Goal: Task Accomplishment & Management: Manage account settings

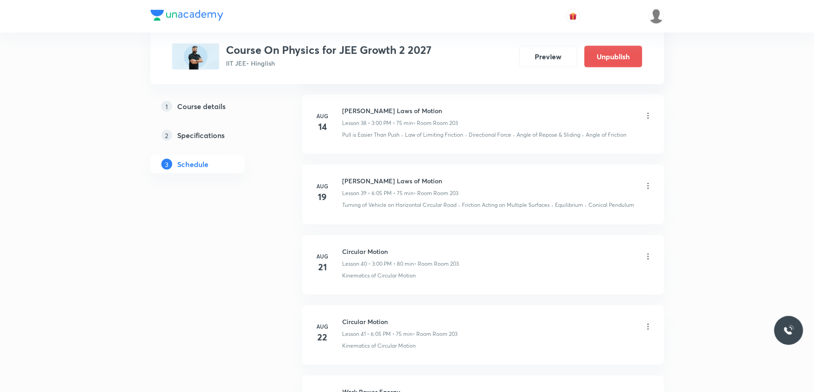
scroll to position [3744, 0]
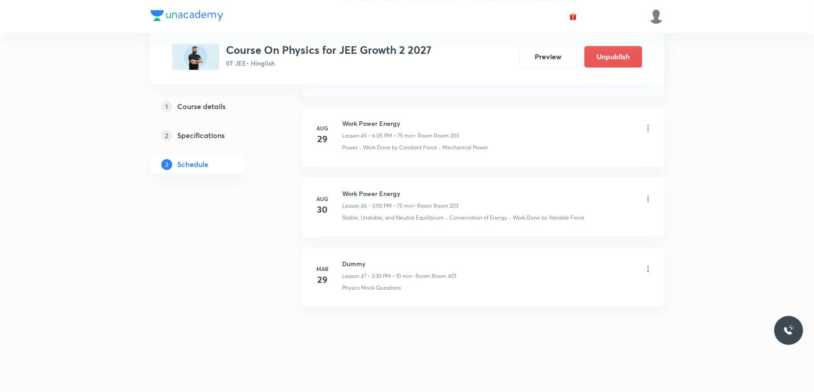
click at [648, 199] on icon at bounding box center [648, 198] width 9 height 9
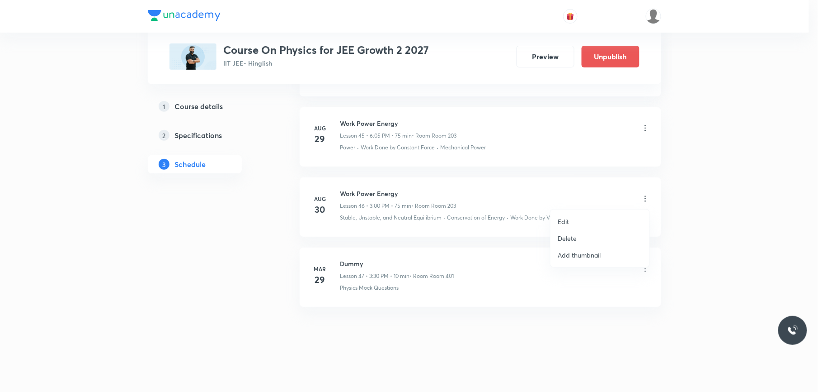
click at [568, 236] on p "Delete" at bounding box center [567, 237] width 19 height 9
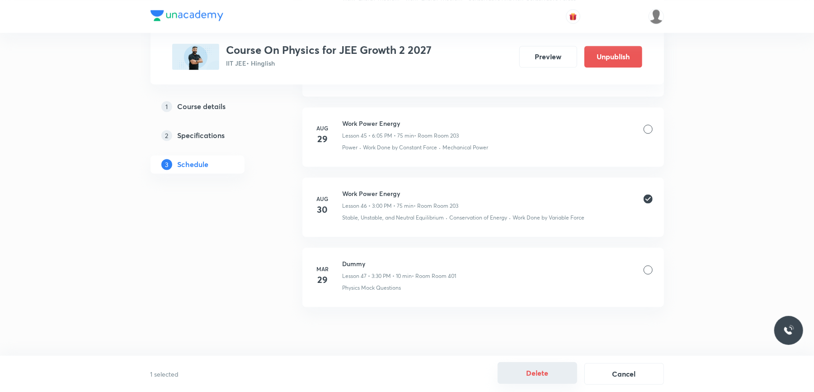
click at [547, 366] on button "Delete" at bounding box center [538, 373] width 80 height 22
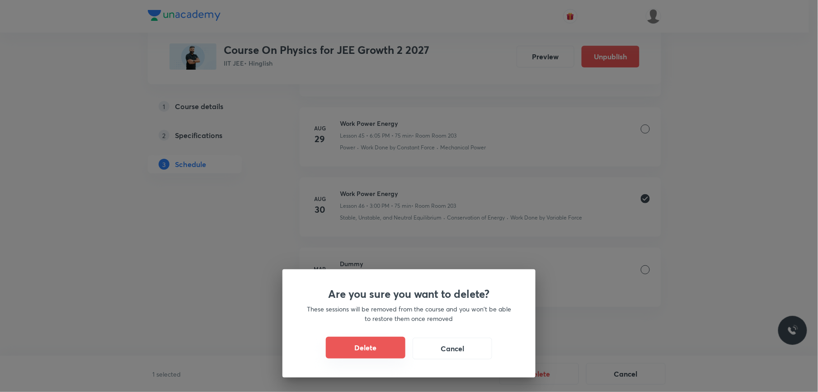
click at [383, 343] on button "Delete" at bounding box center [366, 347] width 80 height 22
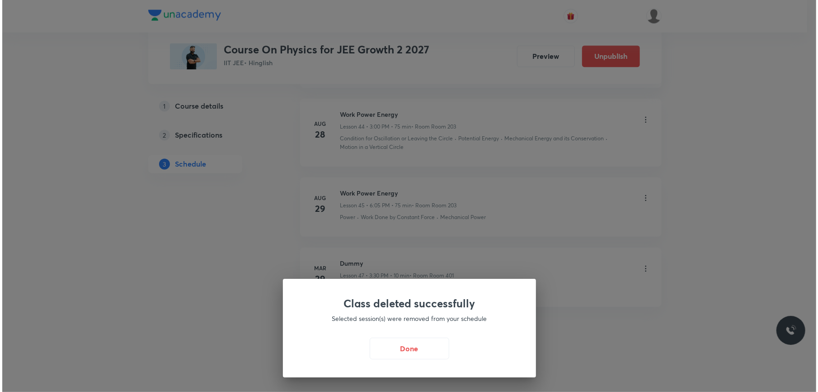
scroll to position [3674, 0]
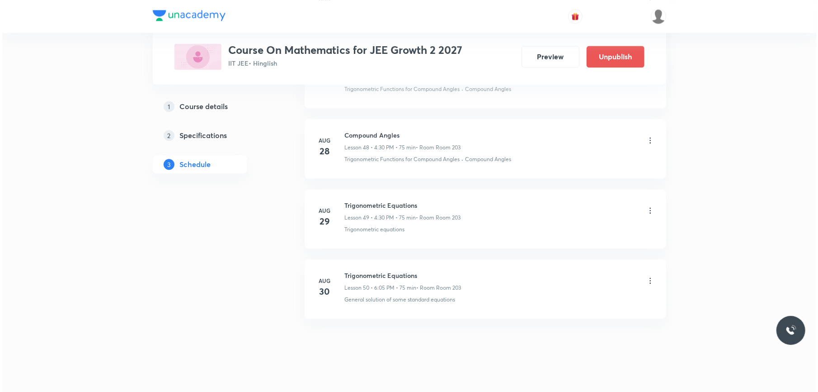
scroll to position [3865, 0]
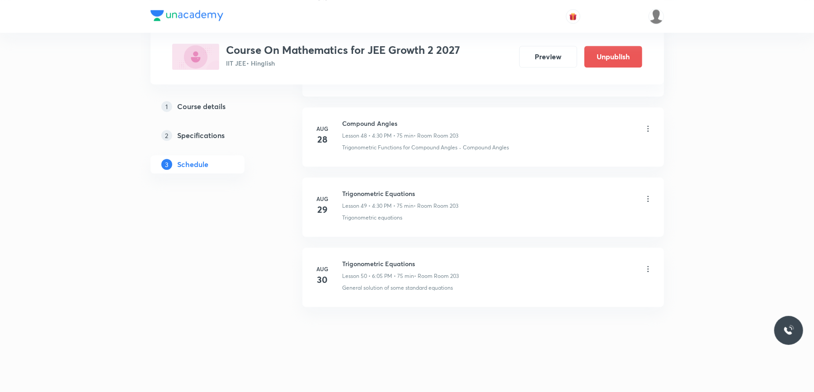
click at [650, 268] on icon at bounding box center [648, 268] width 9 height 9
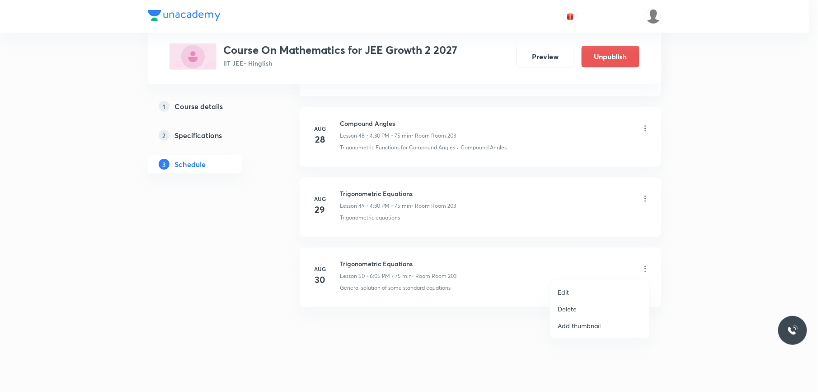
click at [570, 286] on li "Edit" at bounding box center [600, 291] width 99 height 17
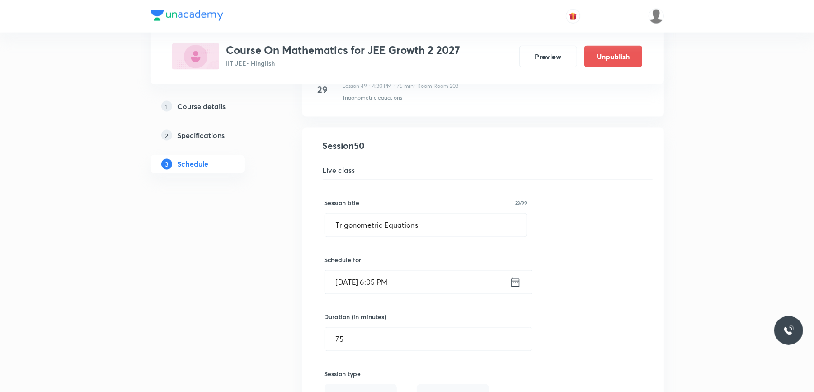
scroll to position [3502, 0]
click at [419, 290] on input "[DATE] 6:05 PM" at bounding box center [417, 282] width 185 height 23
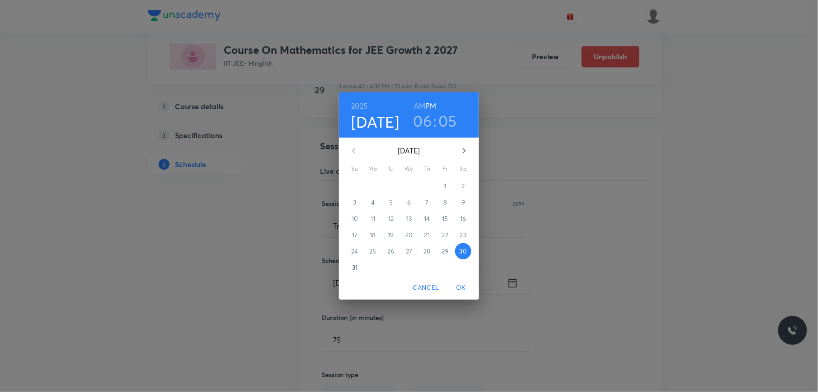
click at [423, 122] on h3 "06" at bounding box center [423, 120] width 19 height 19
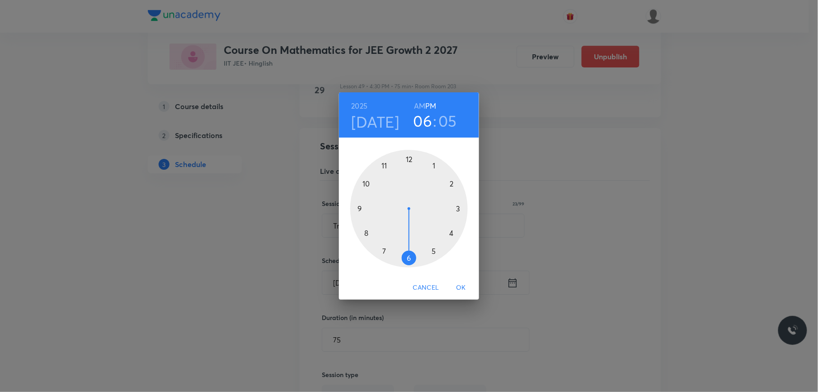
click at [458, 208] on div at bounding box center [409, 209] width 118 height 118
click at [409, 158] on div at bounding box center [409, 209] width 118 height 118
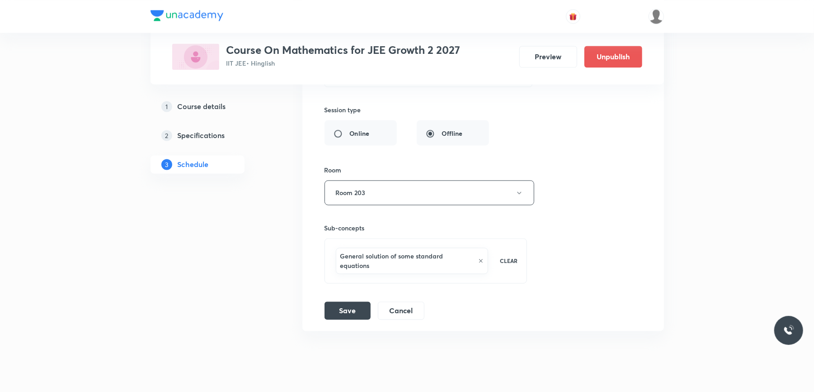
scroll to position [3807, 0]
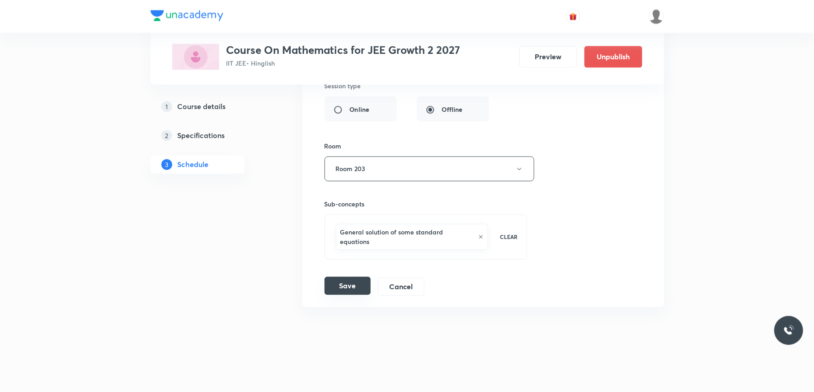
click at [351, 281] on button "Save" at bounding box center [348, 285] width 46 height 18
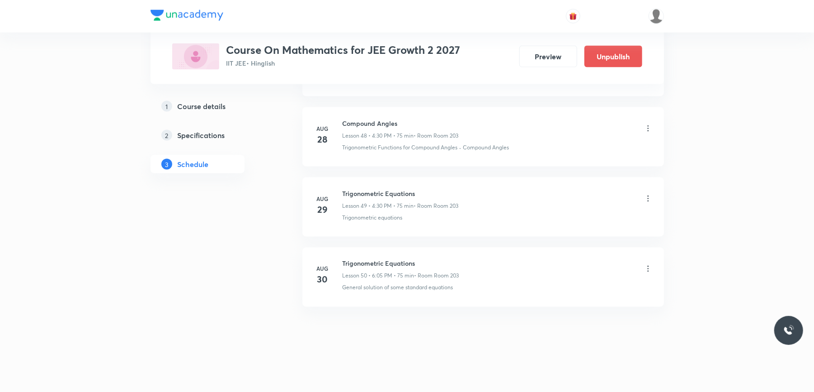
scroll to position [3448, 0]
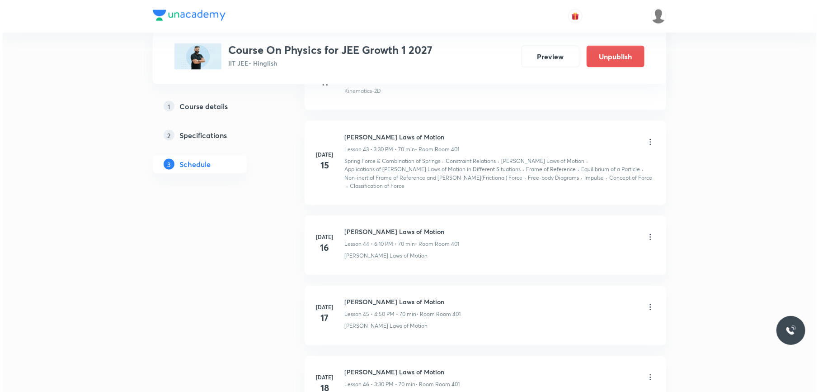
scroll to position [5385, 0]
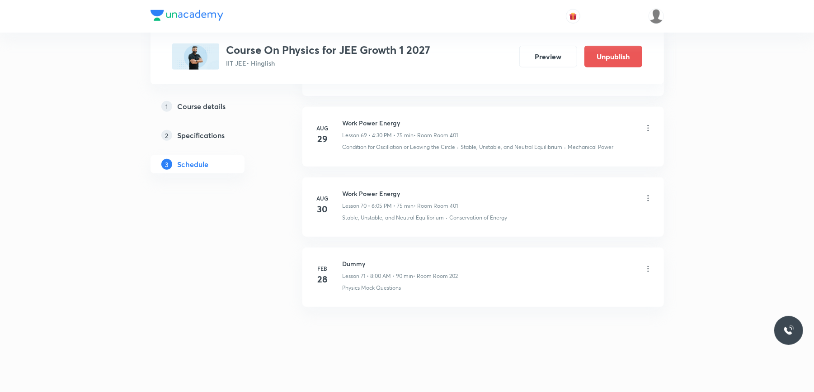
click at [373, 194] on h6 "Work Power Energy" at bounding box center [401, 193] width 116 height 9
copy h6 "Work Power Energy"
click at [648, 198] on icon at bounding box center [647, 198] width 1 height 6
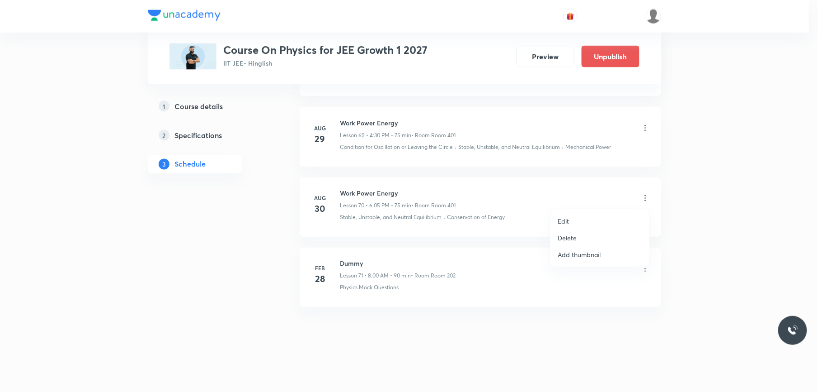
click at [567, 218] on p "Edit" at bounding box center [563, 220] width 11 height 9
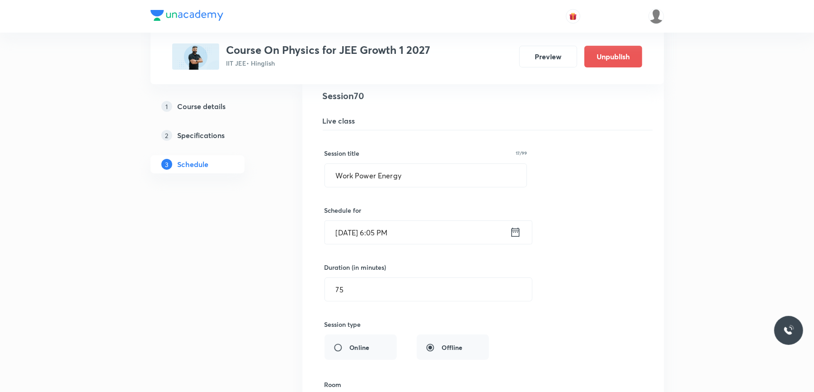
scroll to position [4976, 0]
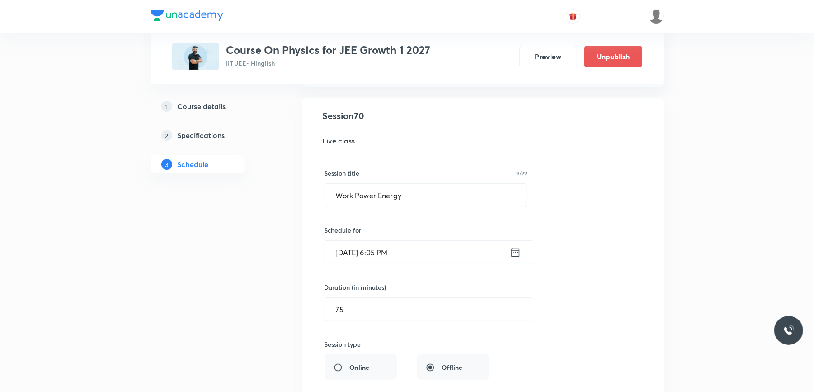
click at [431, 263] on input "[DATE] 6:05 PM" at bounding box center [417, 252] width 185 height 23
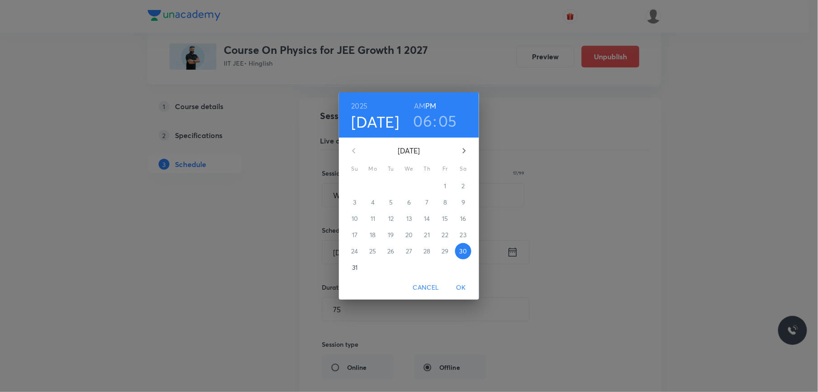
click at [426, 125] on h3 "06" at bounding box center [423, 120] width 19 height 19
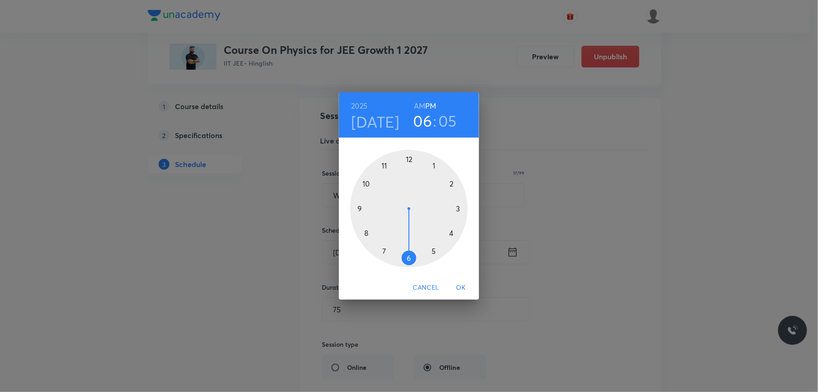
click at [453, 232] on div at bounding box center [409, 209] width 118 height 118
click at [409, 257] on div at bounding box center [409, 209] width 118 height 118
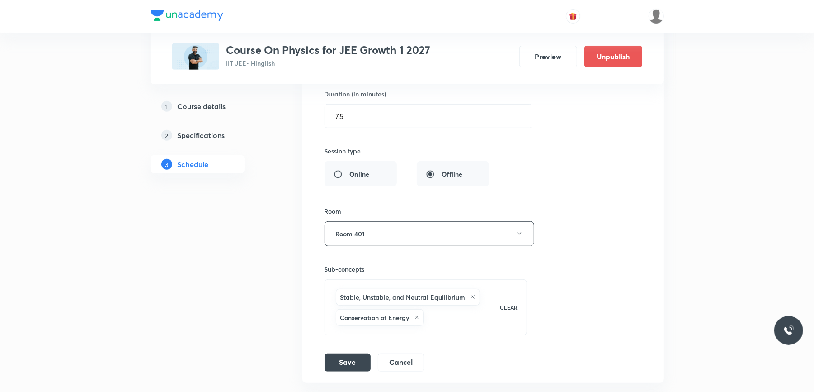
scroll to position [5217, 0]
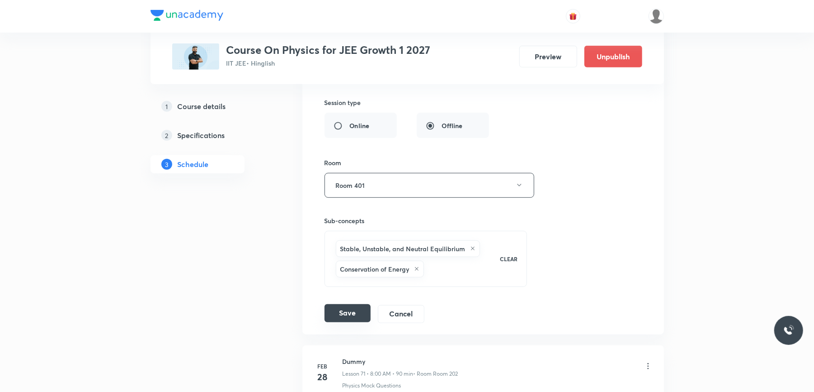
click at [355, 322] on button "Save" at bounding box center [348, 313] width 46 height 18
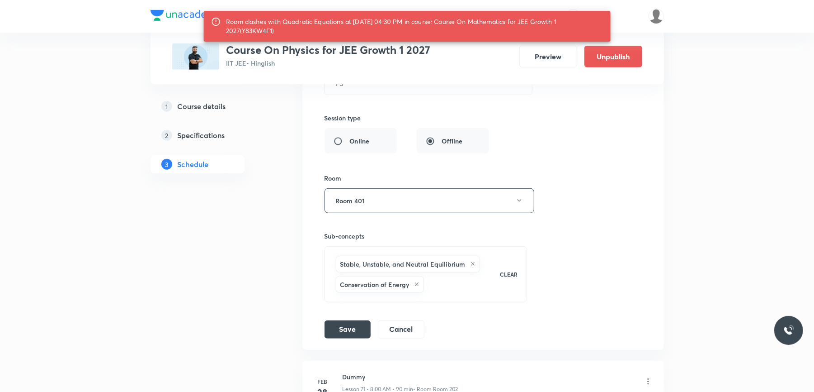
click at [246, 29] on div "Room clashes with Quadratic Equations at 30 Aug 2025 04:30 PM in course: Course…" at bounding box center [415, 26] width 378 height 25
copy div "Y83KW4F1"
click at [354, 337] on button "Save" at bounding box center [348, 328] width 46 height 18
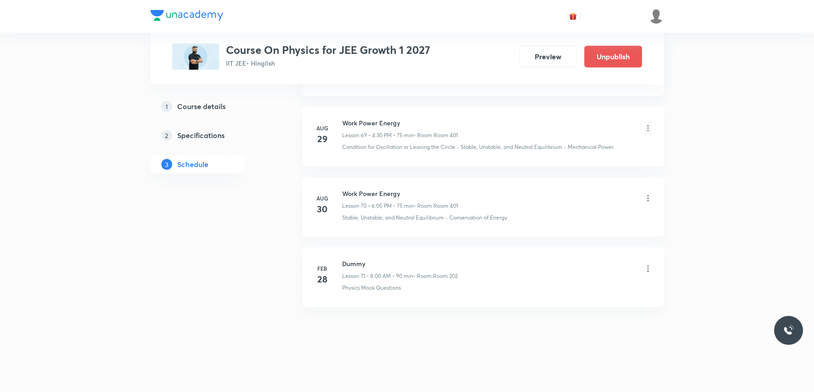
scroll to position [4968, 0]
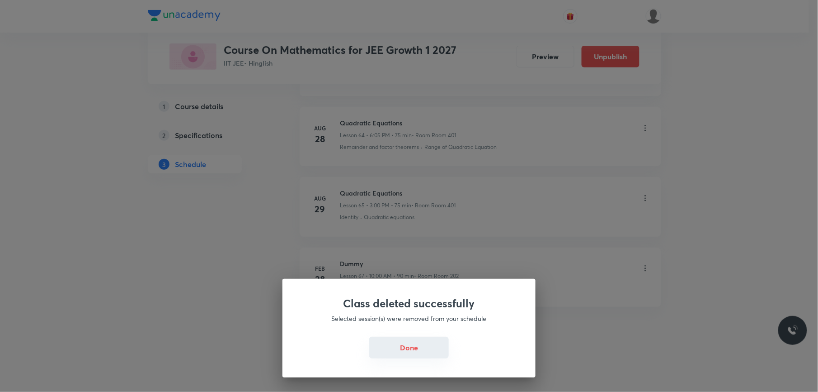
click at [413, 348] on button "Done" at bounding box center [409, 347] width 80 height 22
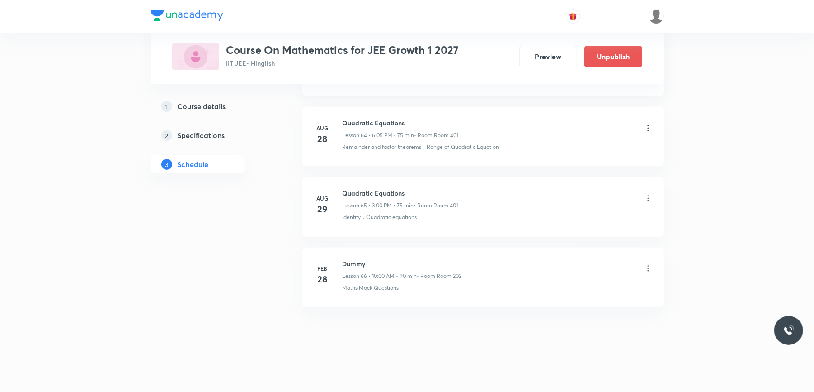
click at [370, 192] on h6 "Quadratic Equations" at bounding box center [401, 192] width 116 height 9
copy h6 "Quadratic Equations"
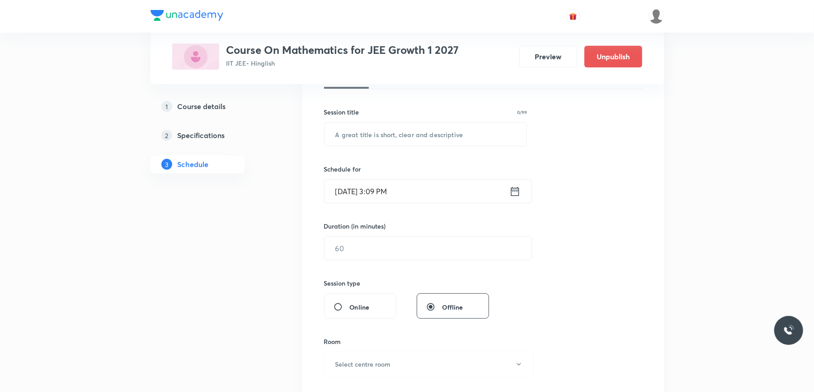
scroll to position [0, 0]
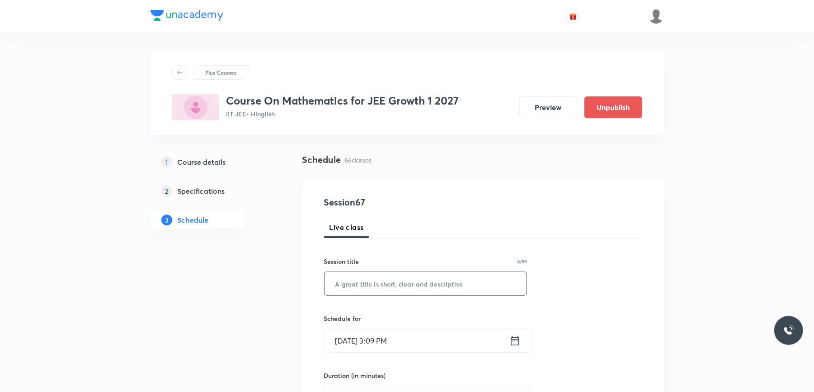
click at [372, 284] on input "text" at bounding box center [426, 283] width 203 height 23
paste input "Quadratic Equations"
type input "Quadratic Equations"
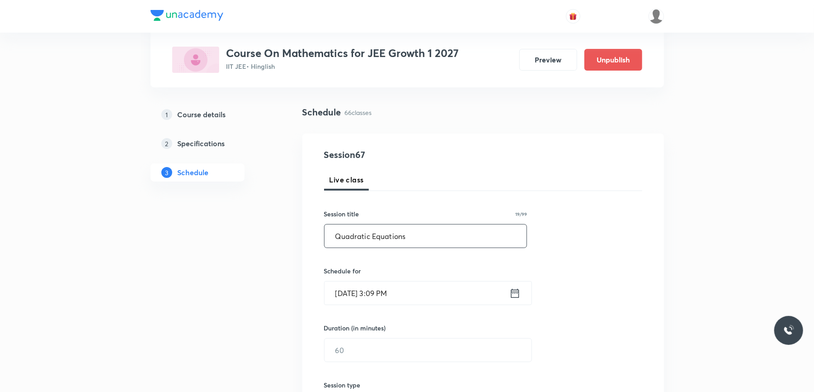
scroll to position [120, 0]
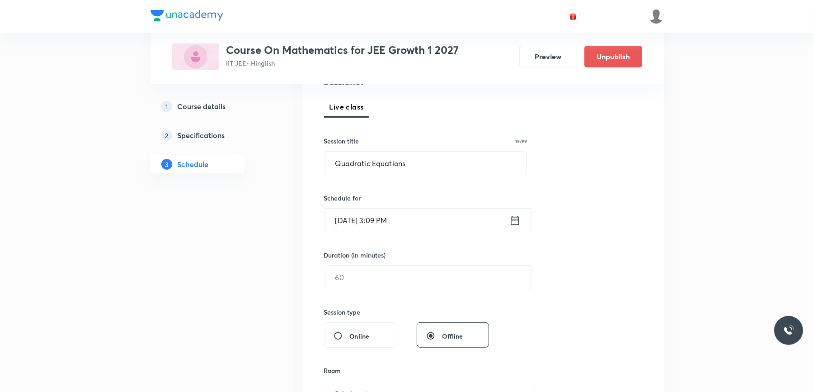
click at [436, 223] on input "Aug 30, 2025, 3:09 PM" at bounding box center [417, 219] width 185 height 23
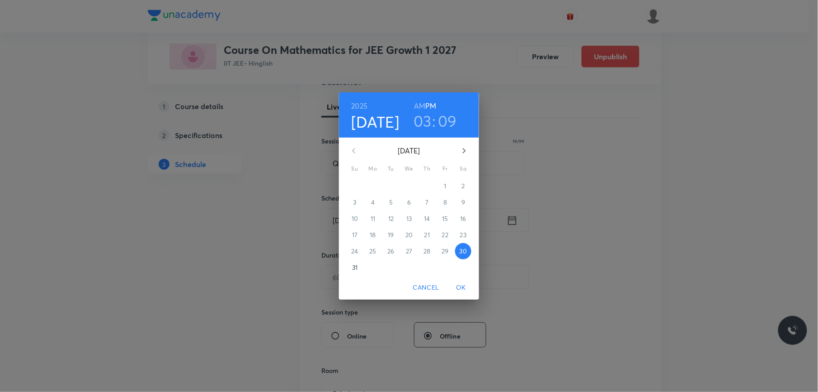
click at [423, 121] on h3 "03" at bounding box center [423, 120] width 18 height 19
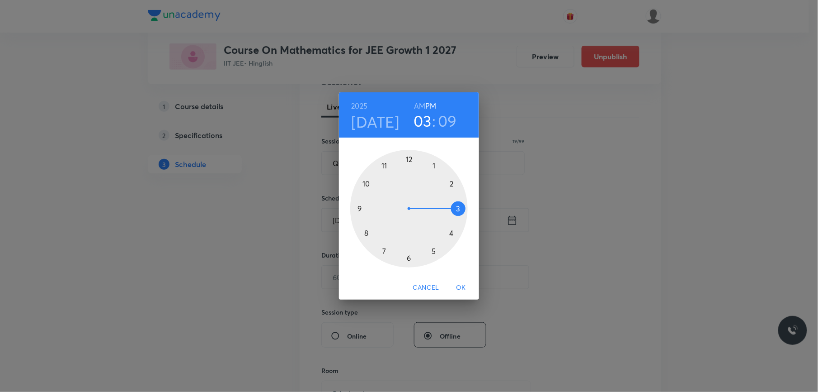
click at [411, 259] on div at bounding box center [409, 209] width 118 height 118
click at [433, 165] on div at bounding box center [409, 209] width 118 height 118
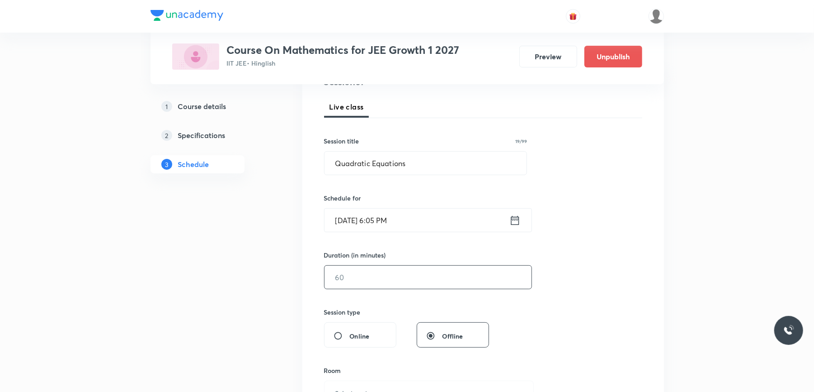
click at [364, 279] on input "text" at bounding box center [428, 276] width 207 height 23
type input "75"
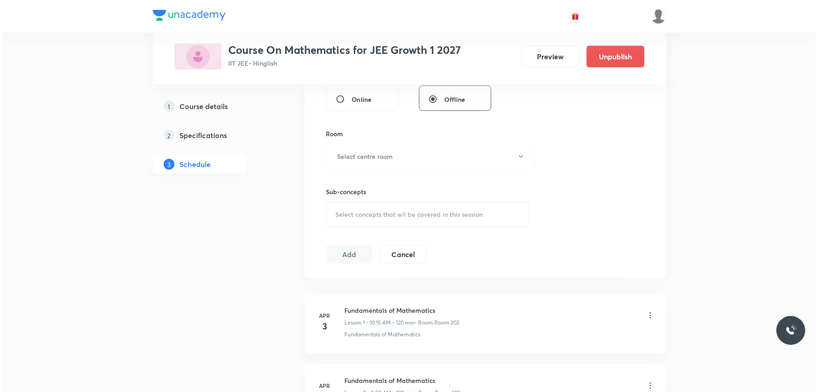
scroll to position [362, 0]
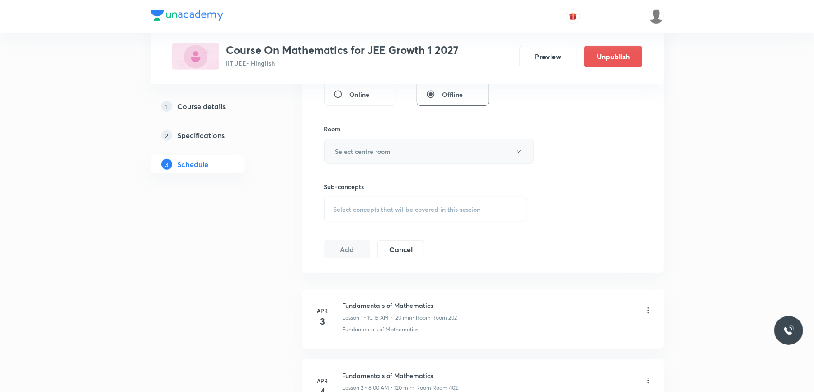
click at [391, 147] on h6 "Select centre room" at bounding box center [363, 150] width 56 height 9
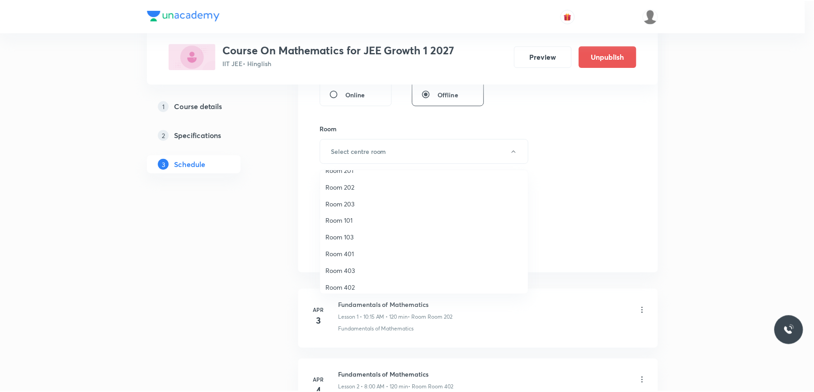
scroll to position [84, 0]
click at [347, 246] on span "Room 401" at bounding box center [426, 248] width 198 height 9
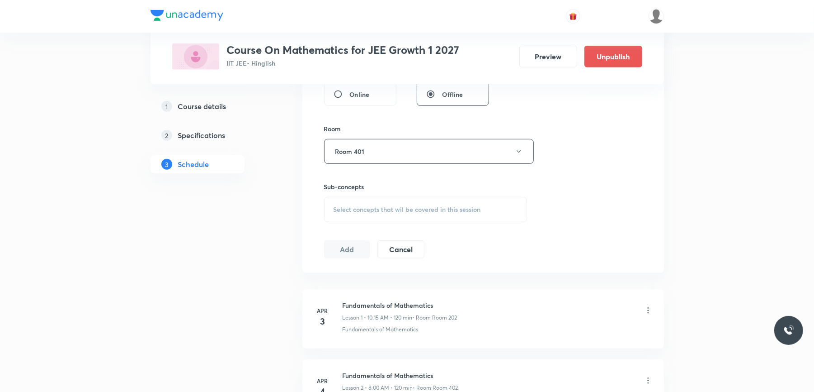
click at [368, 203] on div "Select concepts that wil be covered in this session" at bounding box center [425, 209] width 203 height 25
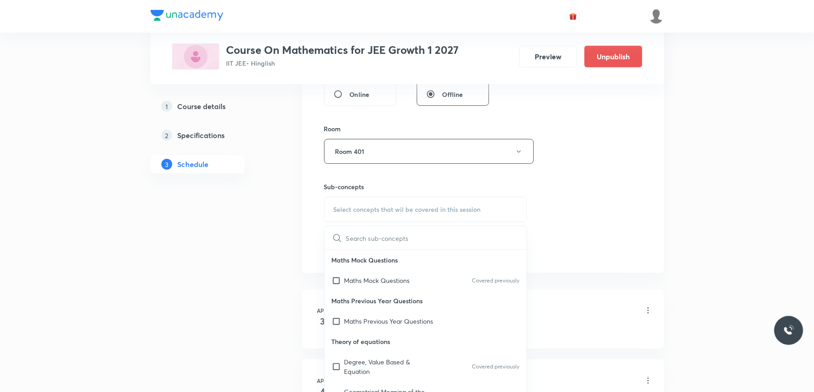
paste input "Quadratic Equations"
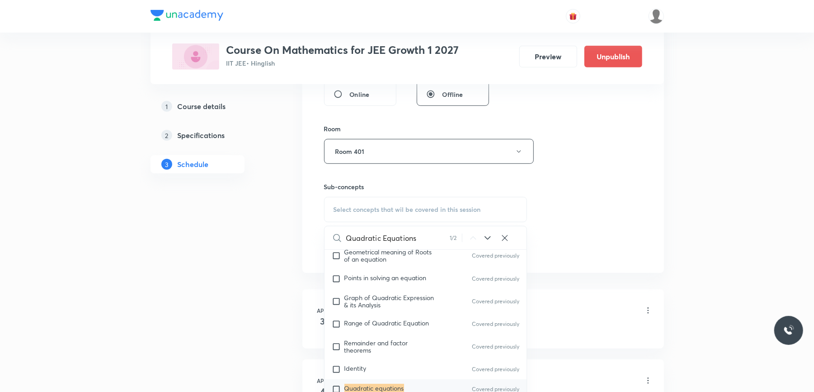
scroll to position [201, 0]
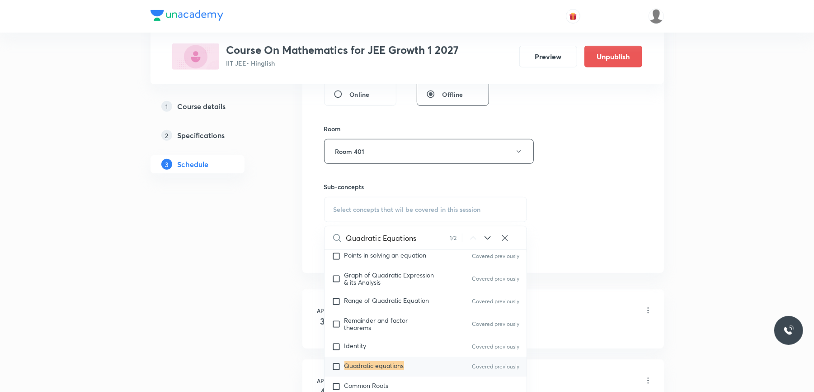
type input "Quadratic Equations"
click at [336, 366] on input "checkbox" at bounding box center [338, 366] width 13 height 9
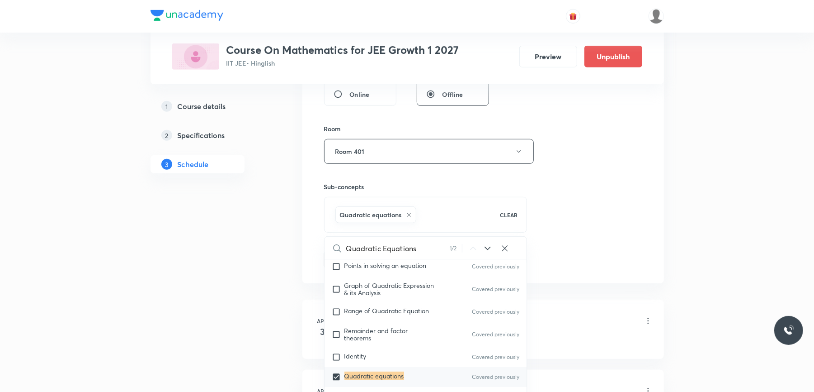
click at [486, 248] on icon at bounding box center [487, 248] width 11 height 11
checkbox input "true"
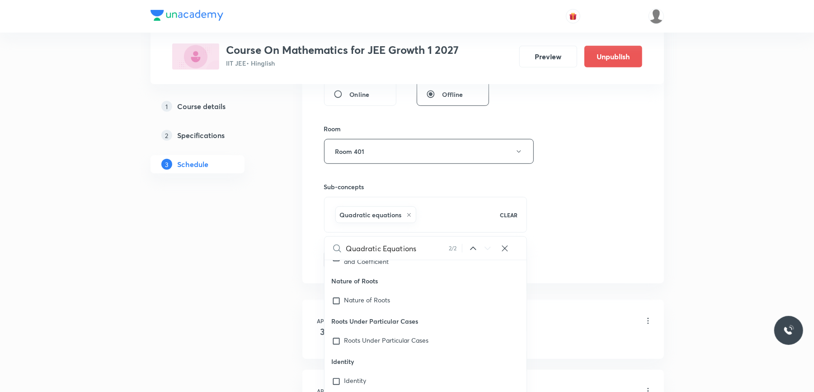
scroll to position [12902, 0]
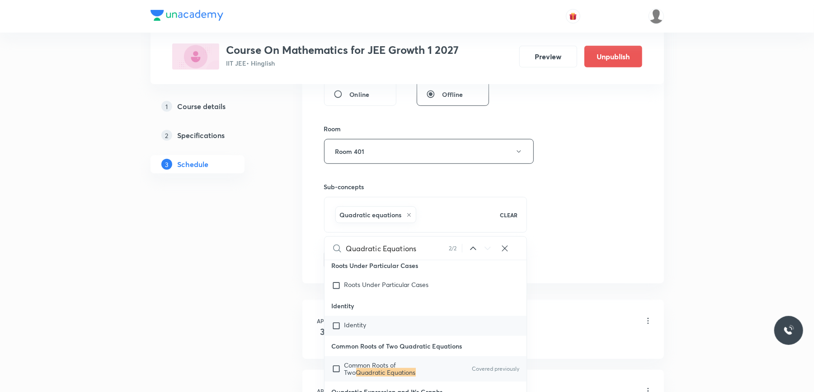
click at [337, 376] on input "checkbox" at bounding box center [338, 368] width 13 height 14
checkbox input "true"
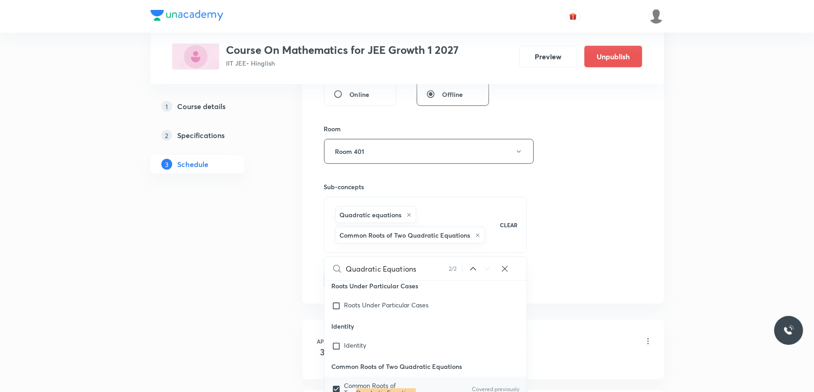
click at [309, 230] on div "Session 67 Live class Session title 19/99 Quadratic Equations ​ Schedule for Au…" at bounding box center [483, 61] width 362 height 484
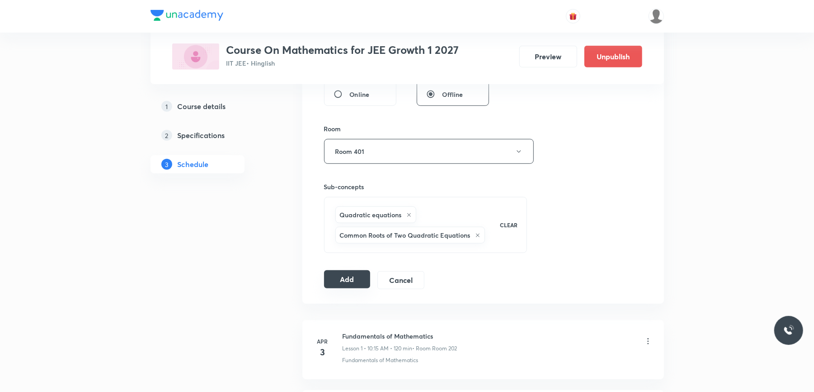
click at [338, 285] on button "Add" at bounding box center [347, 279] width 47 height 18
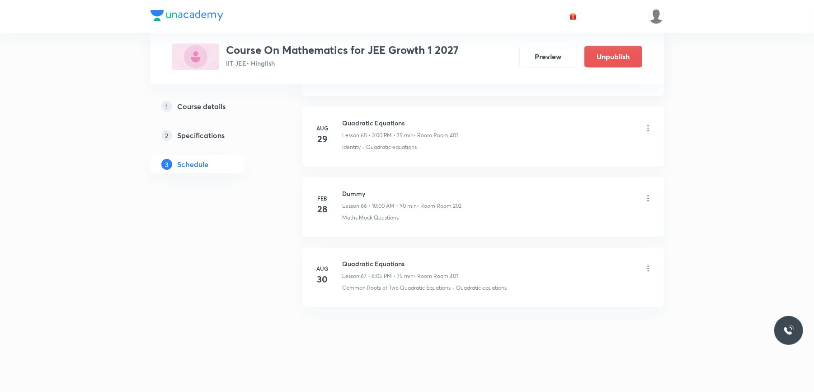
scroll to position [4686, 0]
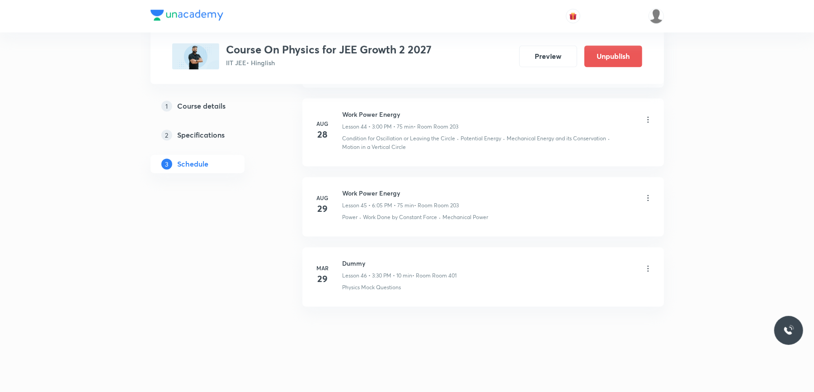
click at [373, 192] on h6 "Work Power Energy" at bounding box center [401, 193] width 117 height 9
copy h6 "Work Power Energy"
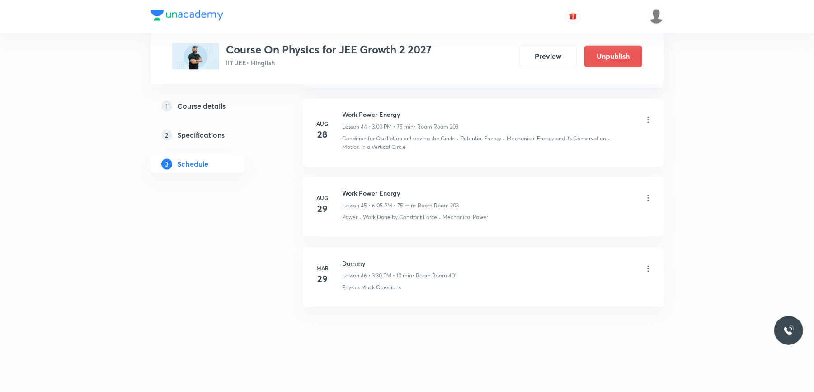
drag, startPoint x: 373, startPoint y: 192, endPoint x: 276, endPoint y: 231, distance: 105.3
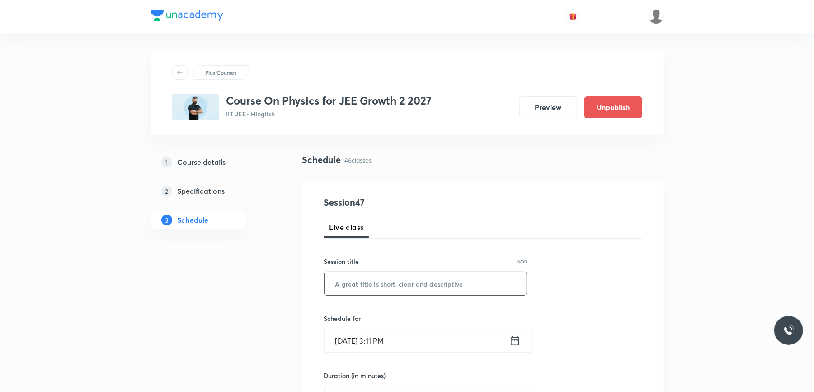
click at [392, 287] on input "text" at bounding box center [426, 283] width 203 height 23
paste input "Work Power Energy"
type input "Work Power Energy"
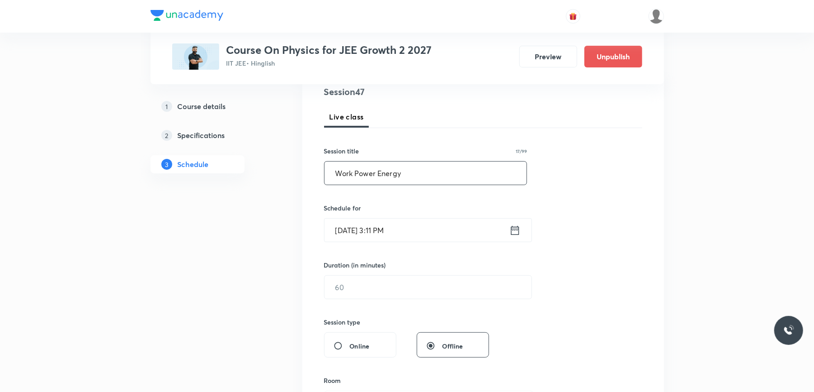
scroll to position [120, 0]
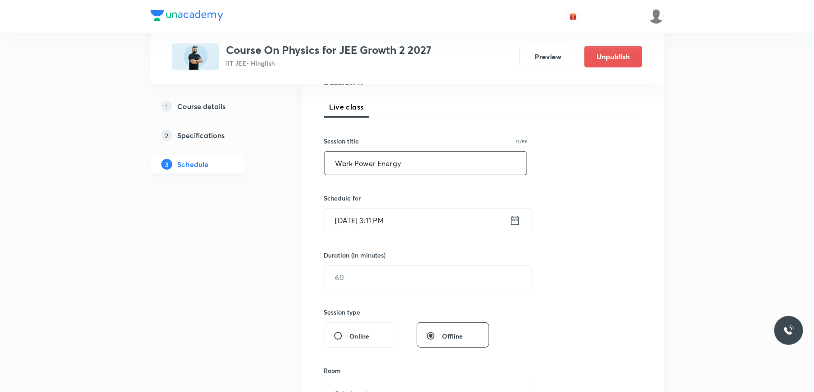
click at [425, 217] on input "Aug 30, 2025, 3:11 PM" at bounding box center [417, 219] width 185 height 23
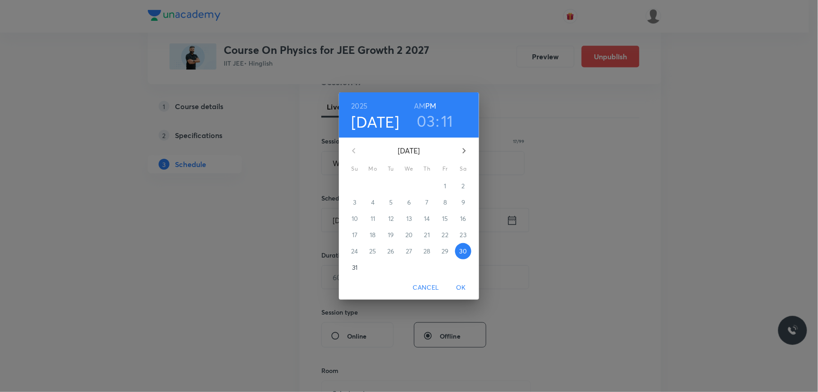
click at [423, 131] on div "2025 Aug 30 03 : 11 AM PM" at bounding box center [409, 114] width 140 height 45
click at [425, 125] on h3 "03" at bounding box center [426, 120] width 18 height 19
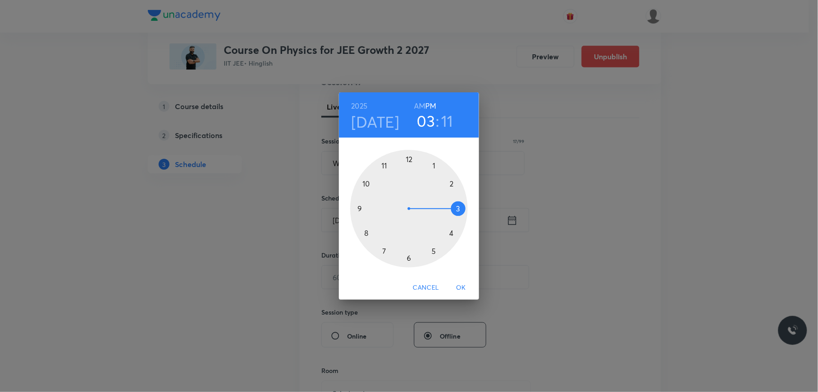
click at [408, 257] on div at bounding box center [409, 209] width 118 height 118
click at [436, 165] on div at bounding box center [409, 209] width 118 height 118
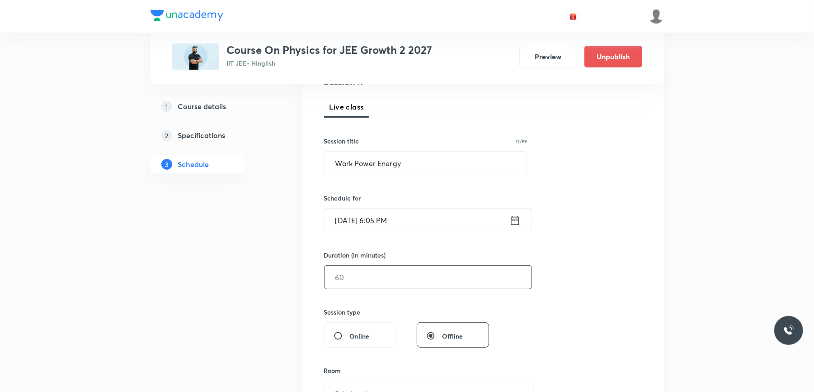
click at [371, 278] on input "text" at bounding box center [428, 276] width 207 height 23
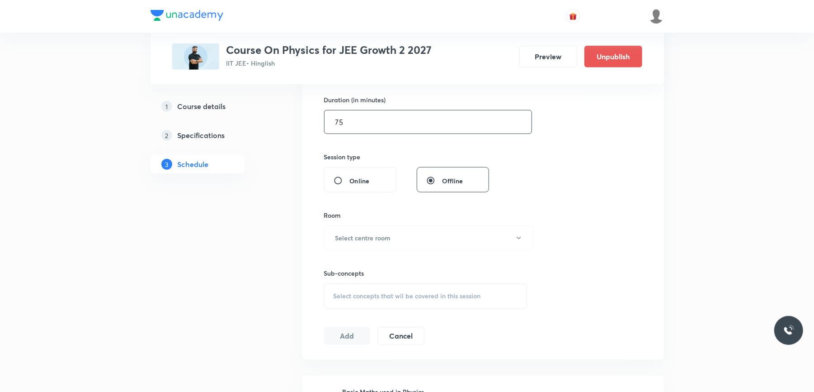
scroll to position [301, 0]
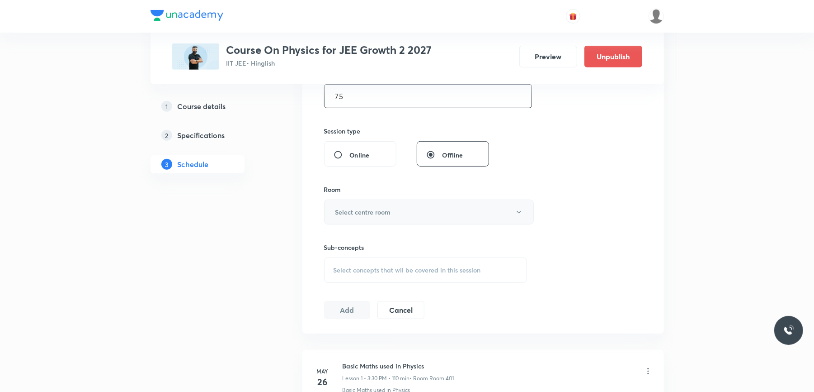
type input "75"
click at [395, 211] on button "Select centre room" at bounding box center [429, 211] width 210 height 25
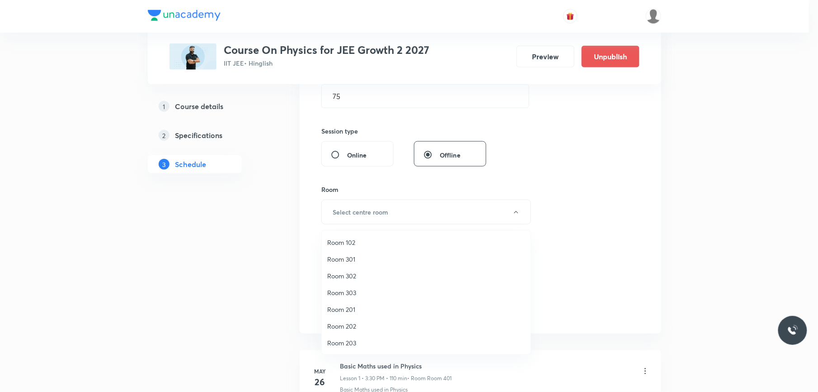
click at [355, 342] on span "Room 203" at bounding box center [426, 342] width 198 height 9
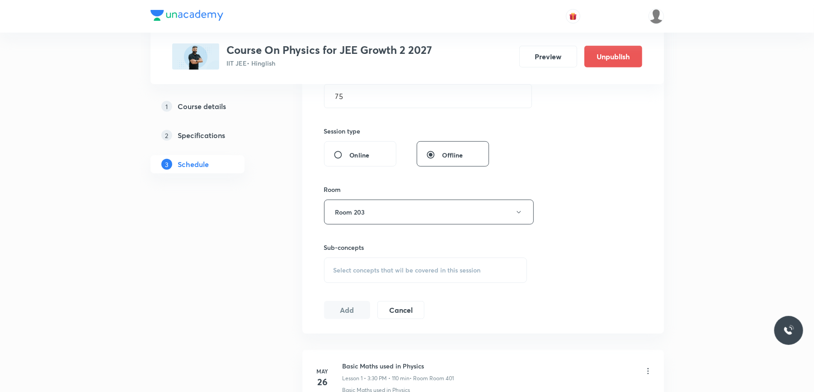
click at [359, 265] on div "Select concepts that wil be covered in this session" at bounding box center [425, 269] width 203 height 25
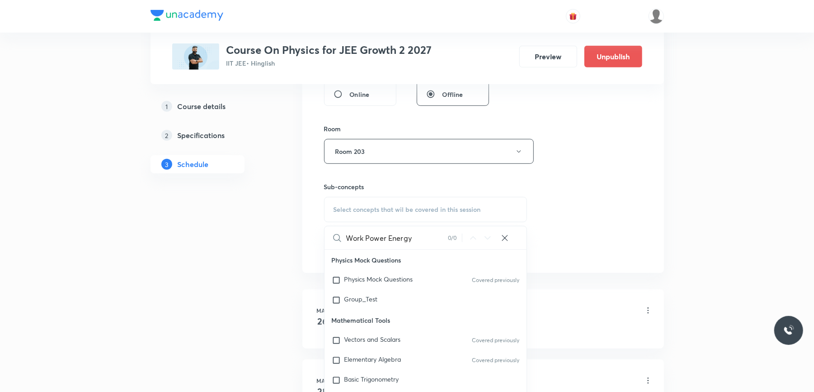
click at [401, 240] on input "Work Power Energy" at bounding box center [397, 237] width 102 height 23
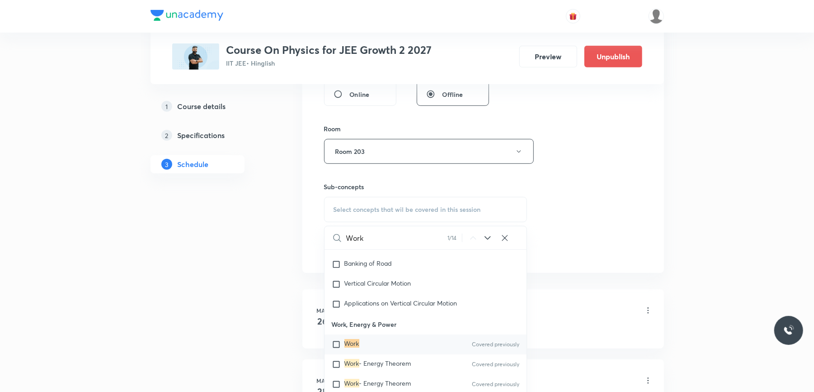
scroll to position [2274, 0]
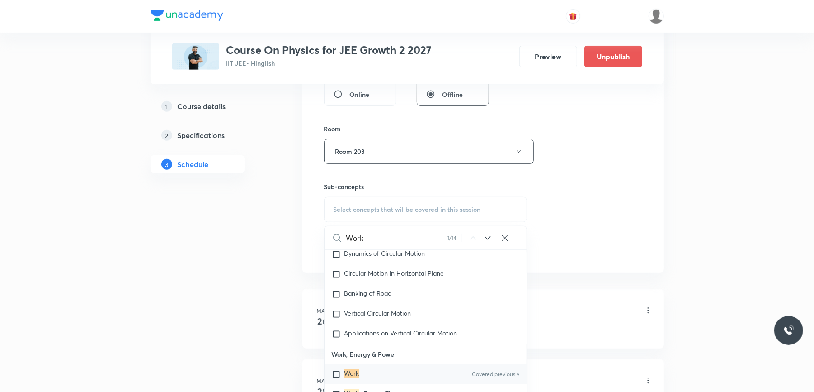
type input "Work"
click at [336, 369] on input "checkbox" at bounding box center [338, 373] width 13 height 9
checkbox input "true"
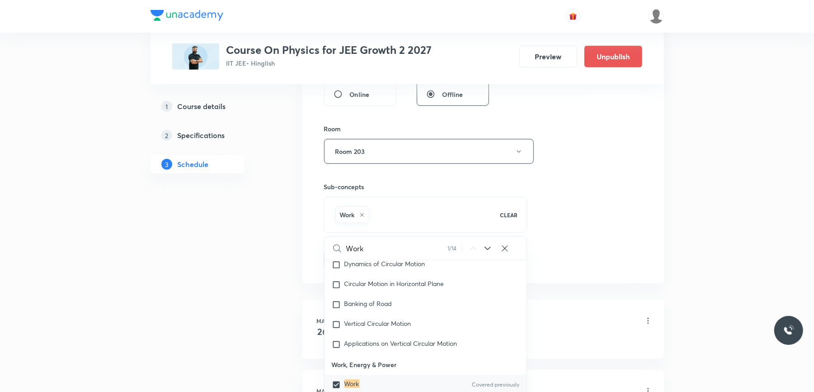
click at [315, 245] on div "Session 47 Live class Session title 17/99 Work Power Energy ​ Schedule for Aug …" at bounding box center [483, 51] width 362 height 464
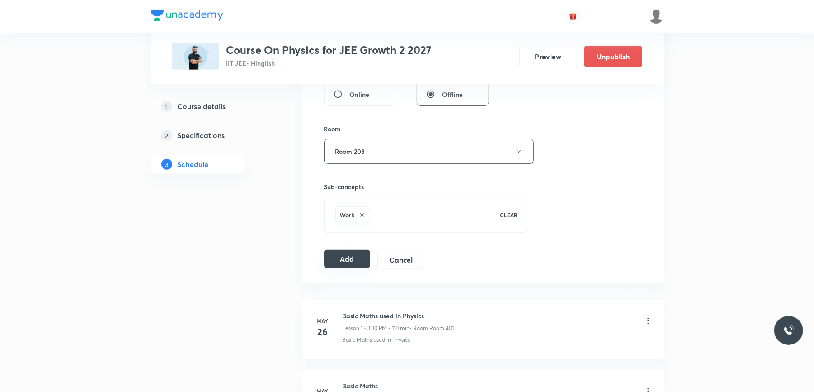
click at [357, 260] on button "Add" at bounding box center [347, 259] width 47 height 18
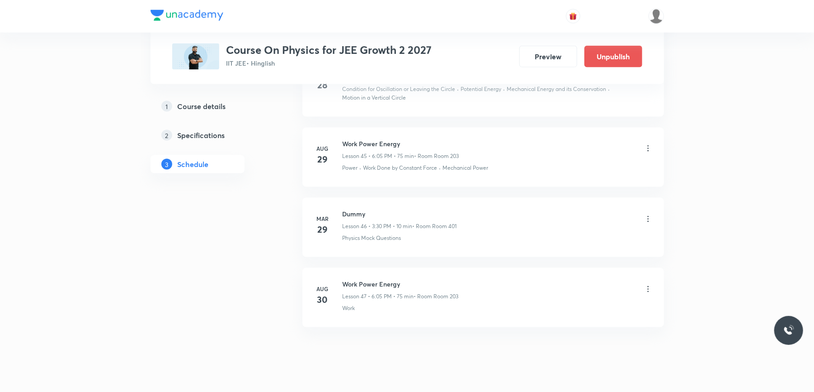
scroll to position [3328, 0]
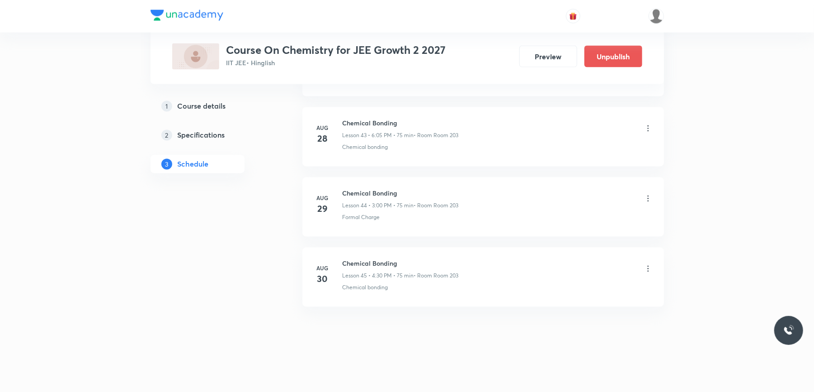
scroll to position [3621, 0]
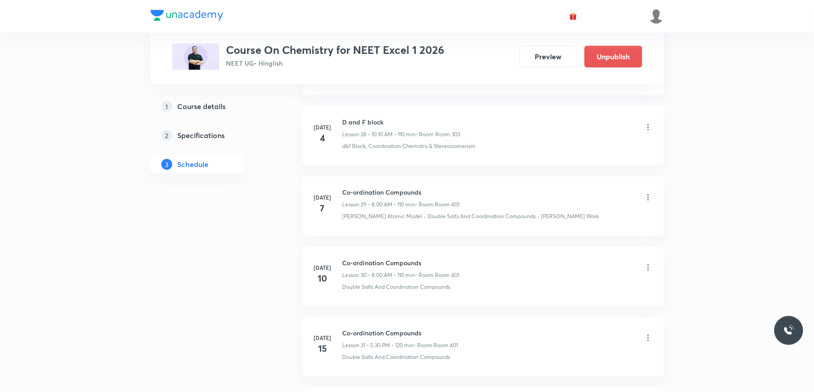
scroll to position [4437, 0]
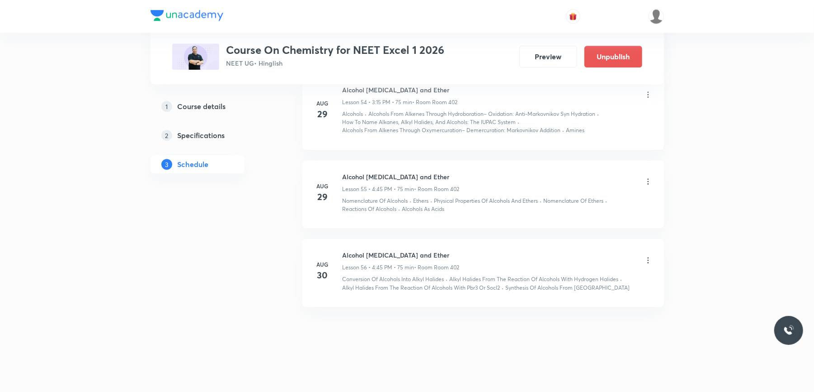
click at [645, 257] on icon at bounding box center [648, 259] width 9 height 9
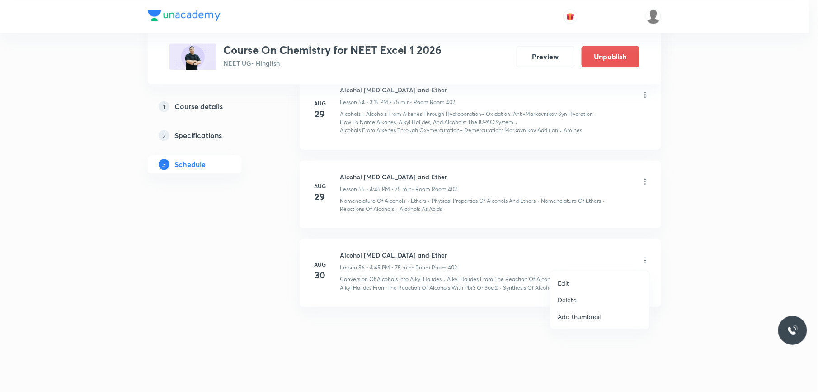
click at [573, 297] on p "Delete" at bounding box center [567, 299] width 19 height 9
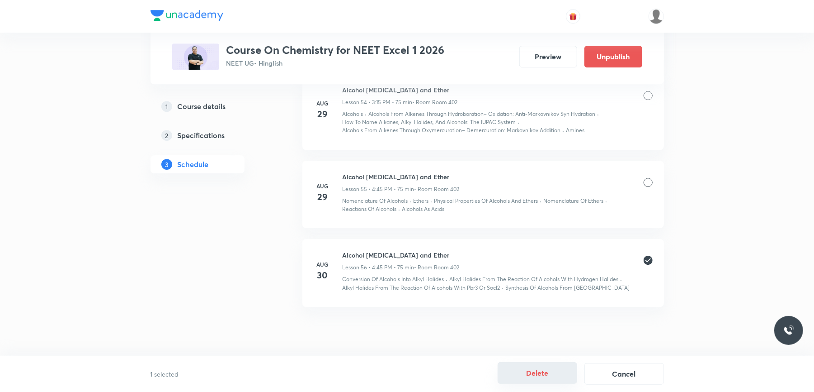
click at [522, 372] on button "Delete" at bounding box center [538, 373] width 80 height 22
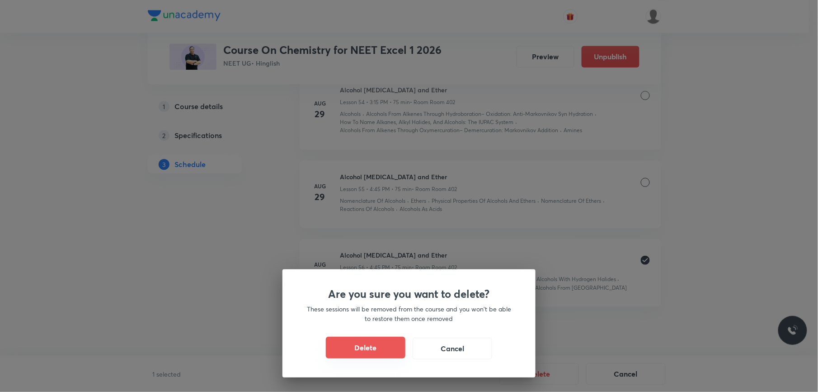
click at [384, 350] on button "Delete" at bounding box center [366, 347] width 80 height 22
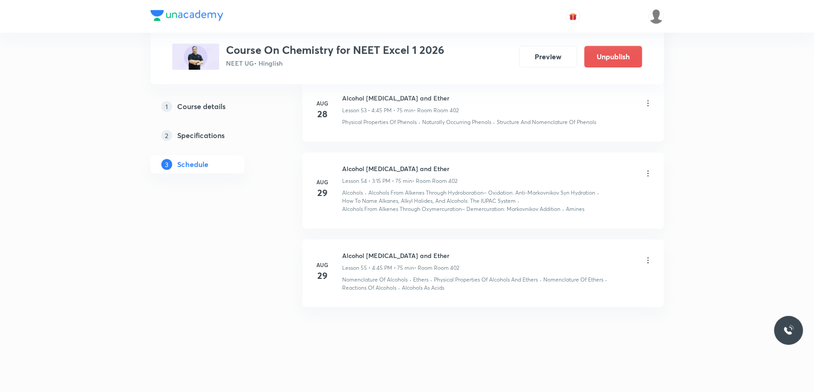
scroll to position [4358, 0]
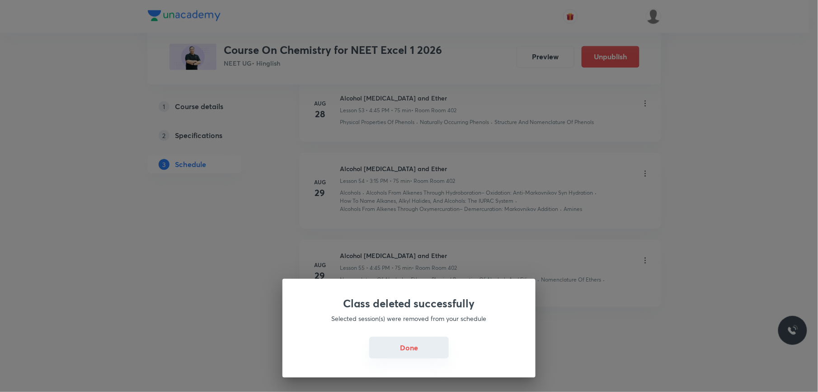
click at [413, 354] on button "Done" at bounding box center [409, 347] width 80 height 22
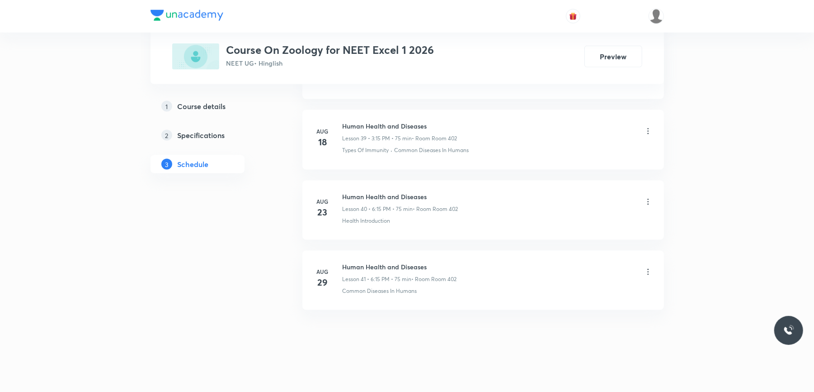
click at [368, 262] on h6 "Human Health and Diseases" at bounding box center [400, 266] width 114 height 9
copy h6 "Human Health and Diseases"
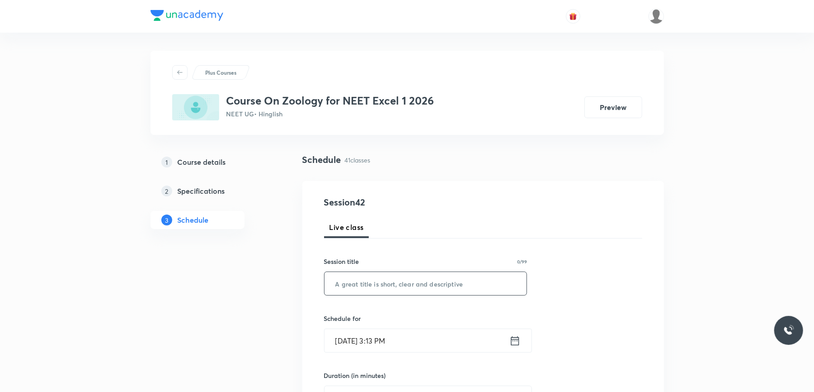
click at [358, 292] on input "text" at bounding box center [426, 283] width 203 height 23
paste input "Human Health and Diseases"
type input "Human Health and Diseases"
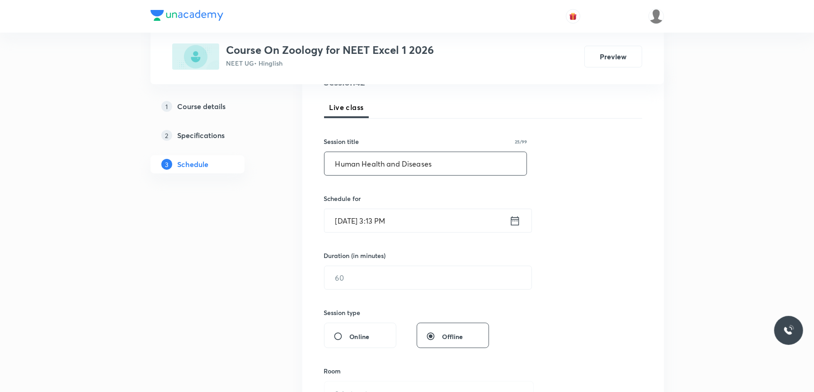
scroll to position [120, 0]
click at [428, 208] on input "Aug 30, 2025, 3:13 PM" at bounding box center [417, 219] width 185 height 23
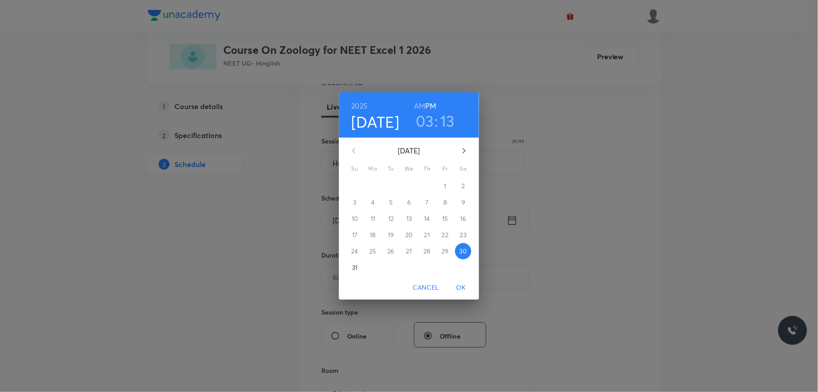
click at [424, 123] on h3 "03" at bounding box center [425, 120] width 18 height 19
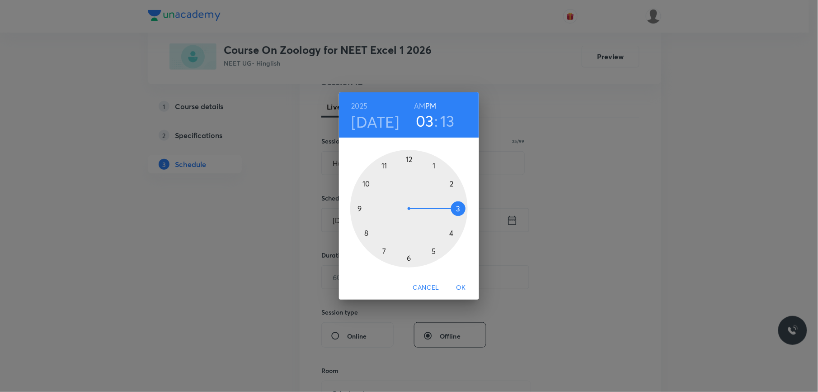
click at [450, 232] on div at bounding box center [409, 209] width 118 height 118
click at [359, 208] on div at bounding box center [409, 209] width 118 height 118
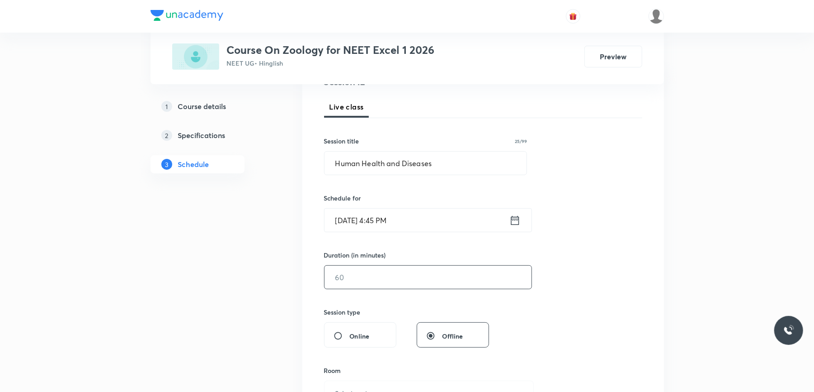
click at [373, 281] on input "text" at bounding box center [428, 276] width 207 height 23
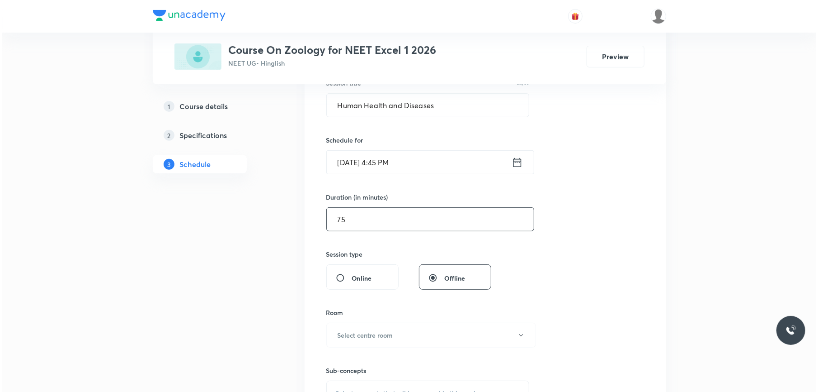
scroll to position [301, 0]
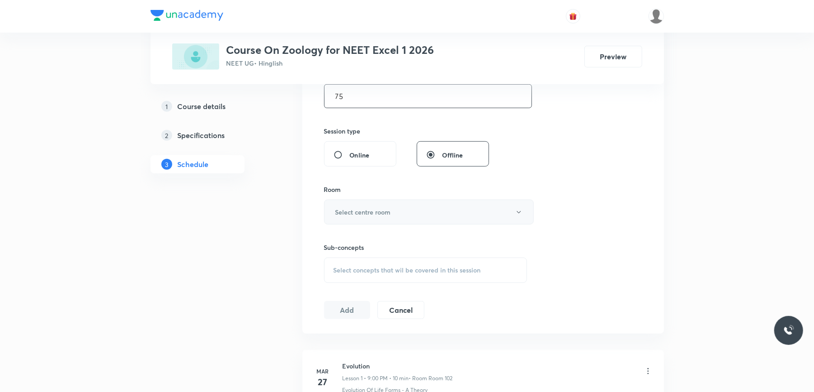
type input "75"
click at [395, 212] on button "Select centre room" at bounding box center [429, 211] width 210 height 25
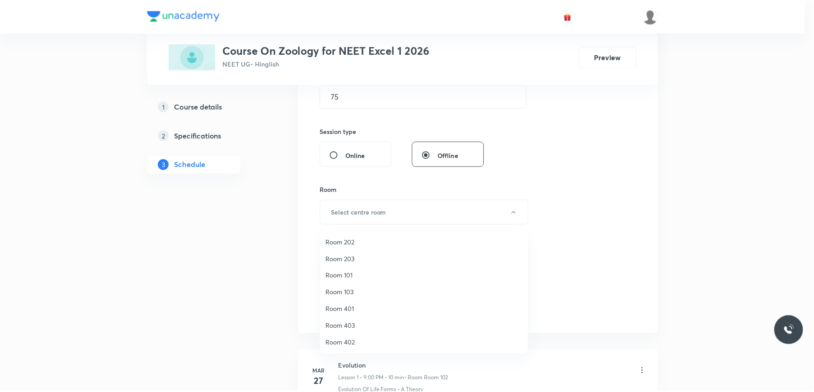
scroll to position [84, 0]
click at [346, 343] on span "Room 402" at bounding box center [426, 341] width 198 height 9
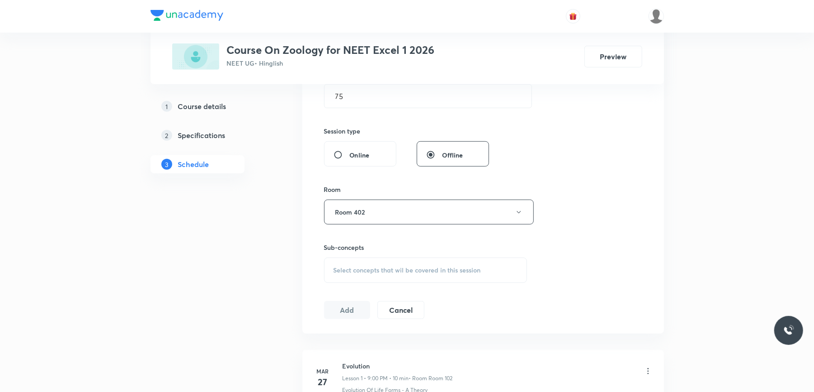
click at [359, 265] on div "Select concepts that wil be covered in this session" at bounding box center [425, 269] width 203 height 25
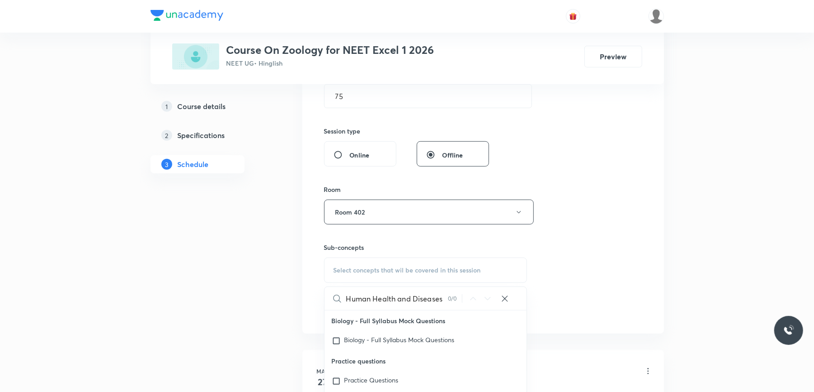
click at [401, 300] on input "Human Health and Diseases" at bounding box center [397, 298] width 102 height 23
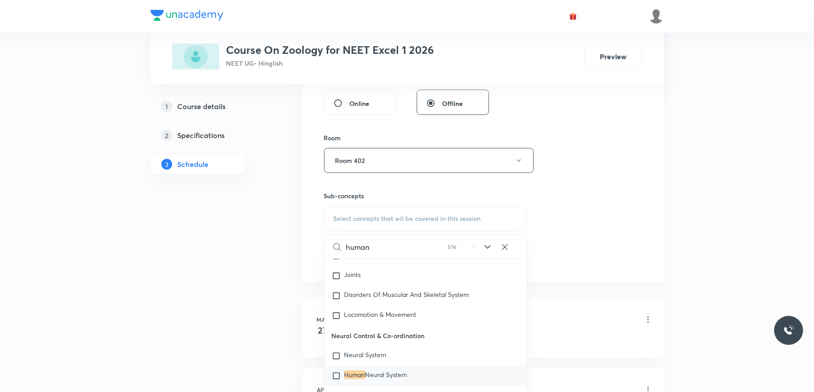
scroll to position [422, 0]
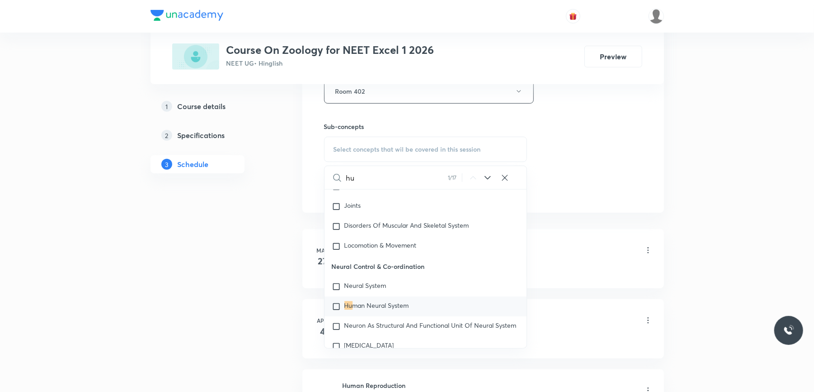
type input "h"
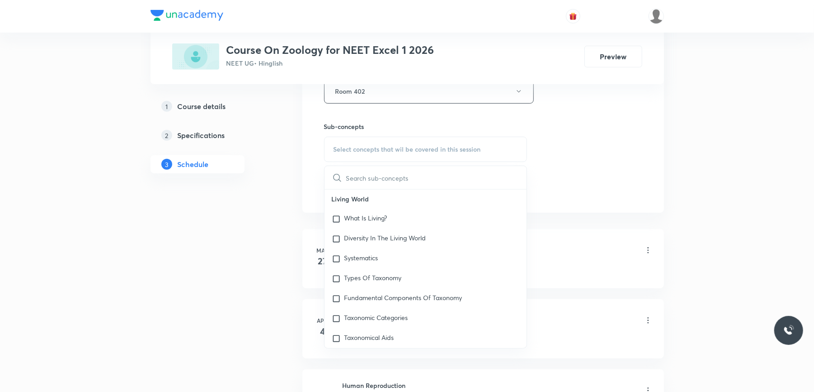
scroll to position [0, 0]
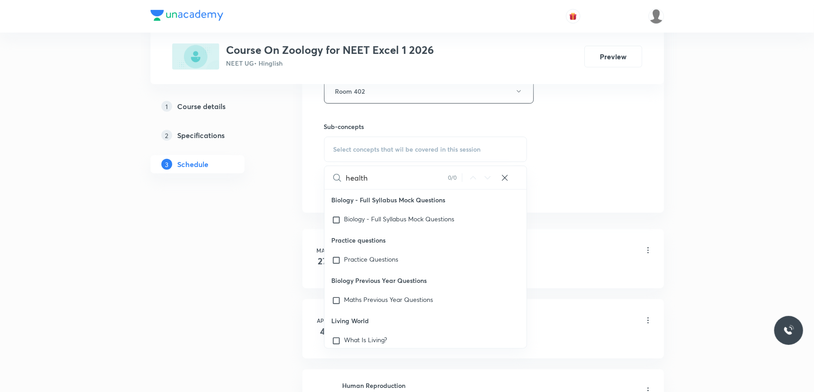
click at [392, 175] on input "health" at bounding box center [397, 177] width 102 height 23
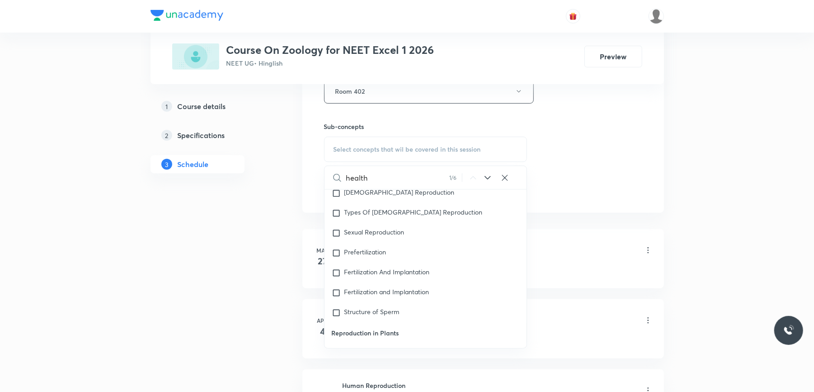
scroll to position [6200, 0]
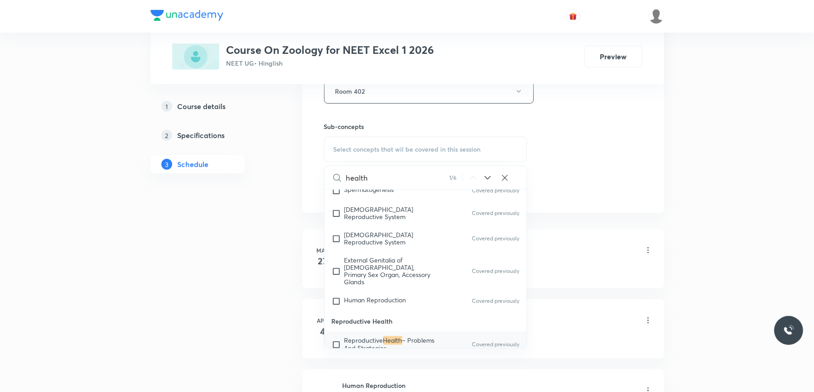
type input "health"
click at [488, 181] on icon at bounding box center [487, 177] width 11 height 11
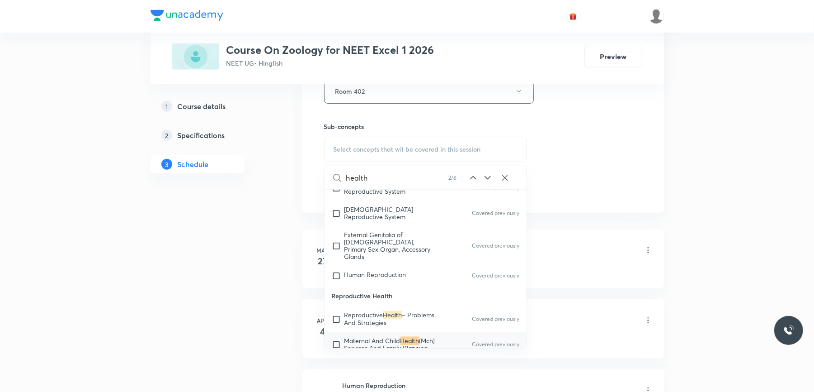
click at [487, 177] on icon at bounding box center [487, 177] width 11 height 11
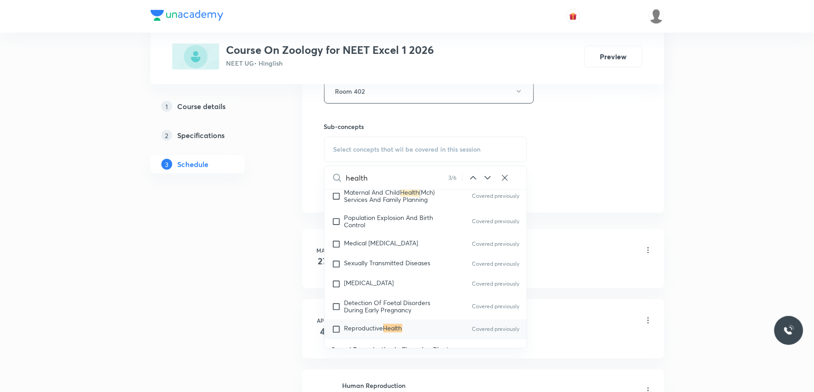
scroll to position [6375, 0]
click at [487, 177] on icon at bounding box center [487, 177] width 11 height 11
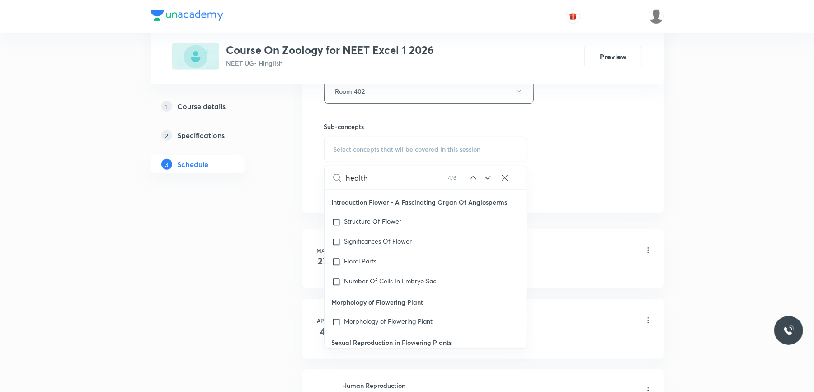
scroll to position [17951, 0]
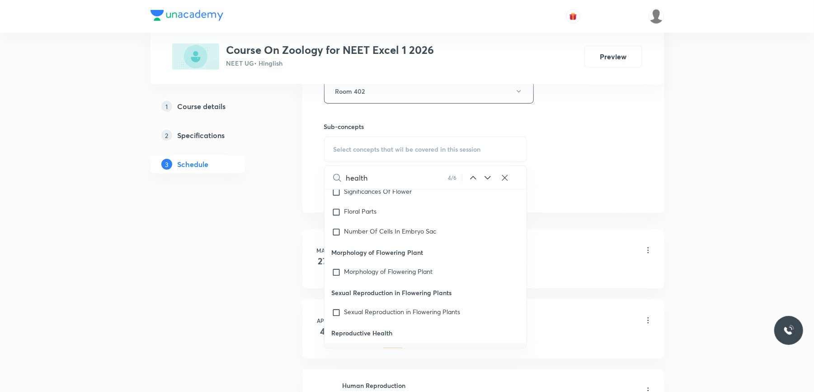
click at [487, 179] on icon at bounding box center [488, 178] width 6 height 4
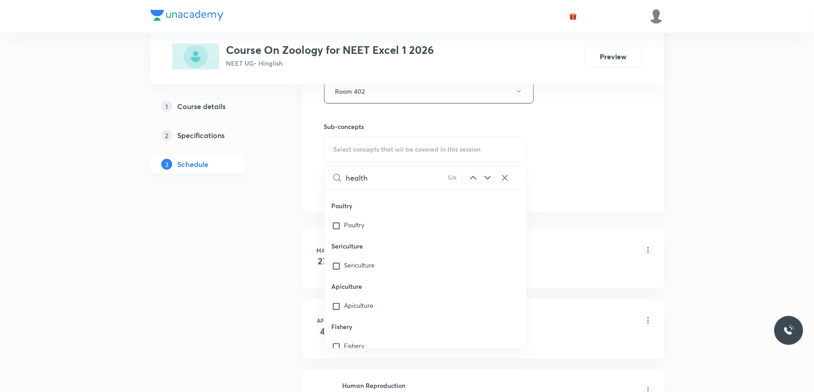
scroll to position [26894, 0]
click at [336, 373] on input "checkbox" at bounding box center [338, 377] width 13 height 9
click at [486, 190] on icon at bounding box center [488, 188] width 6 height 4
checkbox input "true"
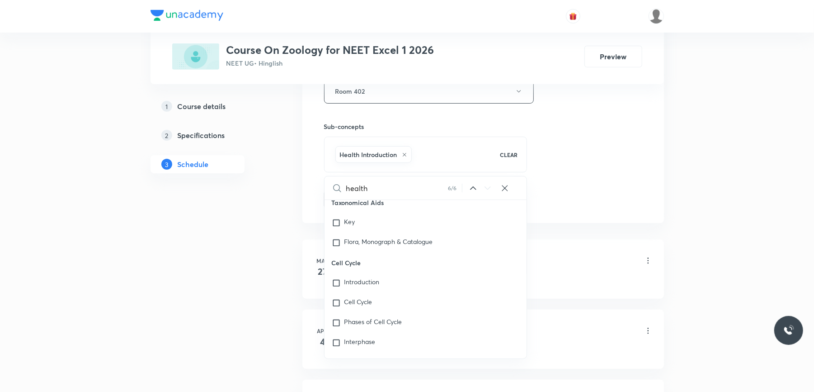
scroll to position [41612, 0]
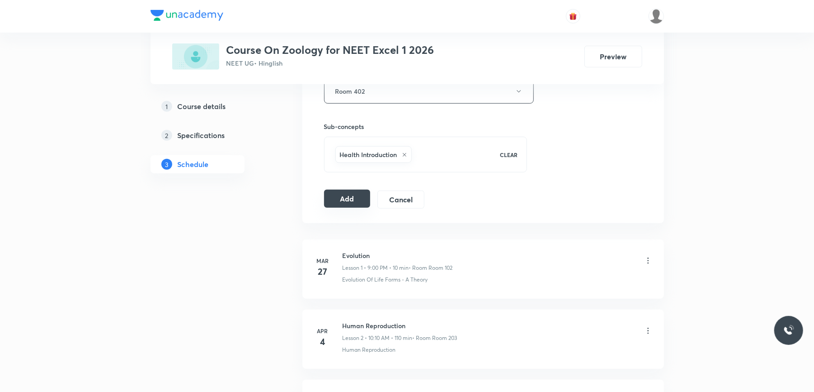
click at [353, 205] on button "Add" at bounding box center [347, 198] width 47 height 18
click at [358, 199] on button "Add" at bounding box center [347, 198] width 47 height 18
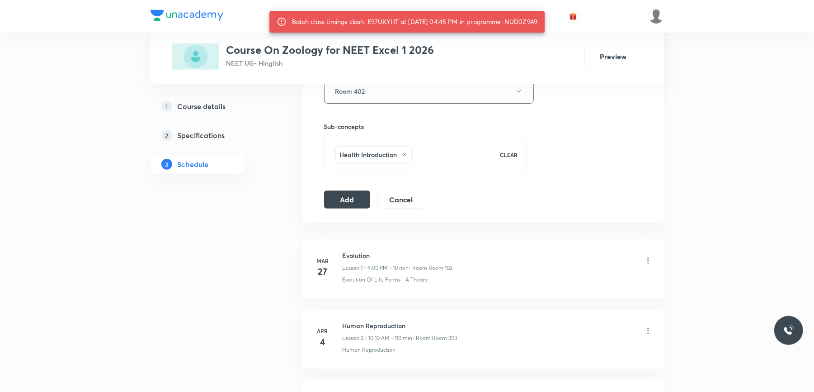
click at [536, 22] on div "Batch class timings clash. E97UKYHT at 30 Aug 2025 04:45 PM in programme: NUD0Z…" at bounding box center [415, 22] width 246 height 16
click at [354, 201] on button "Add" at bounding box center [347, 198] width 47 height 18
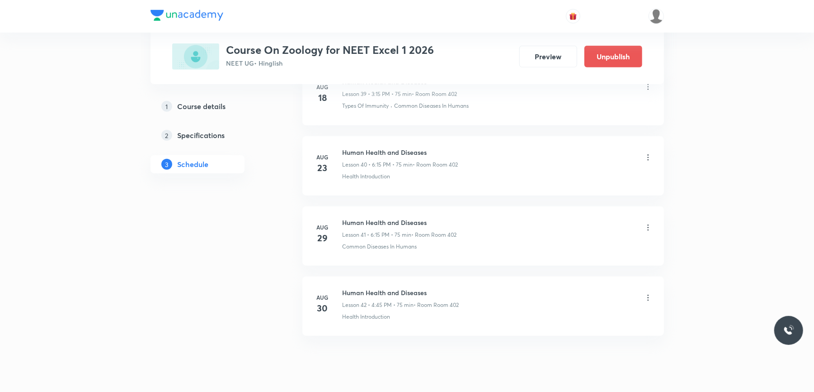
scroll to position [2960, 0]
